Goal: Transaction & Acquisition: Purchase product/service

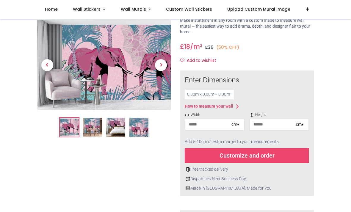
scroll to position [46, 0]
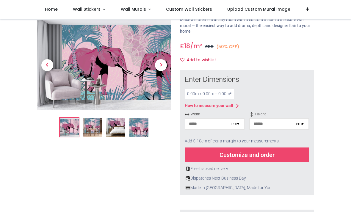
click at [241, 103] on icon at bounding box center [237, 105] width 7 height 7
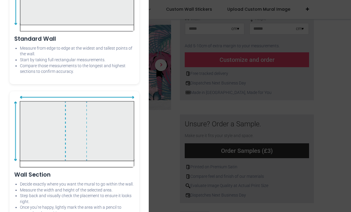
scroll to position [0, 0]
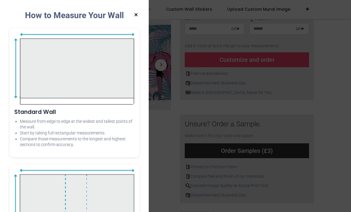
click at [139, 16] on button "×" at bounding box center [135, 15] width 7 height 11
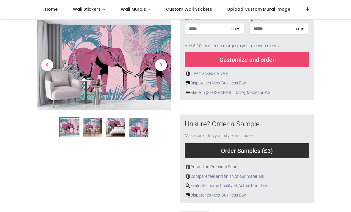
click at [99, 133] on img at bounding box center [92, 127] width 19 height 19
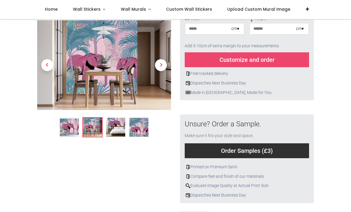
click at [120, 127] on img at bounding box center [115, 127] width 19 height 19
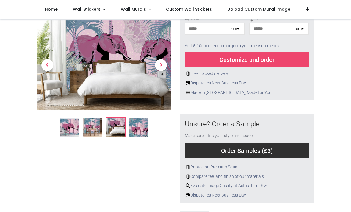
click at [141, 124] on img at bounding box center [139, 127] width 19 height 19
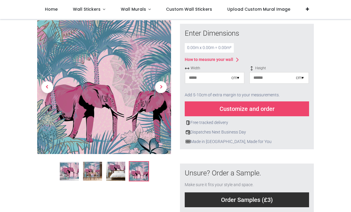
scroll to position [89, 0]
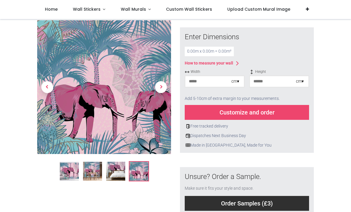
click at [270, 108] on div "Customize and order" at bounding box center [247, 112] width 124 height 15
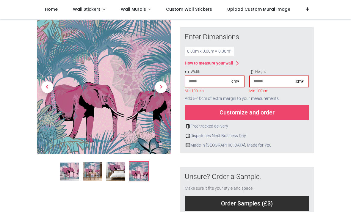
click at [240, 79] on div "cm ▾" at bounding box center [238, 82] width 13 height 6
click at [219, 78] on input "number" at bounding box center [208, 81] width 46 height 11
type input "*"
type input "***"
click at [277, 80] on input "number" at bounding box center [273, 81] width 46 height 11
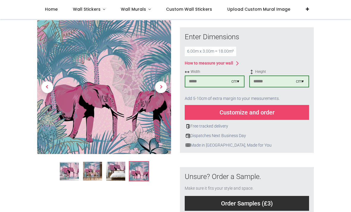
type input "***"
click at [283, 112] on div "Customize and order" at bounding box center [247, 112] width 124 height 15
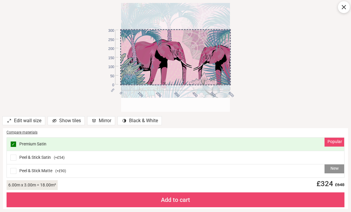
click at [216, 51] on div at bounding box center [175, 43] width 109 height 109
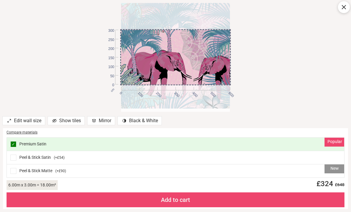
click at [229, 26] on div at bounding box center [175, 54] width 109 height 109
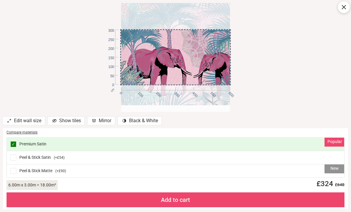
click at [342, 6] on icon at bounding box center [344, 7] width 7 height 7
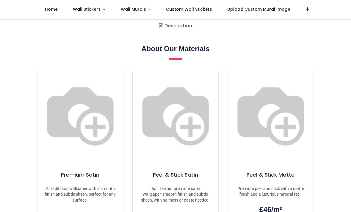
scroll to position [366, 0]
